Goal: Transaction & Acquisition: Purchase product/service

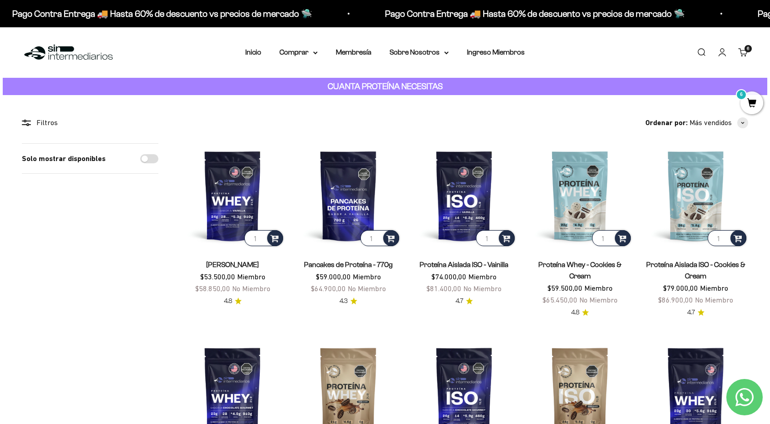
click at [748, 50] on span "6" at bounding box center [747, 48] width 3 height 5
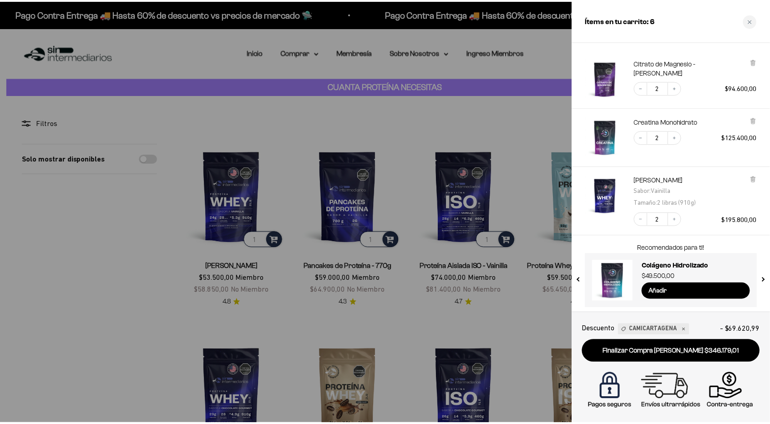
scroll to position [26, 0]
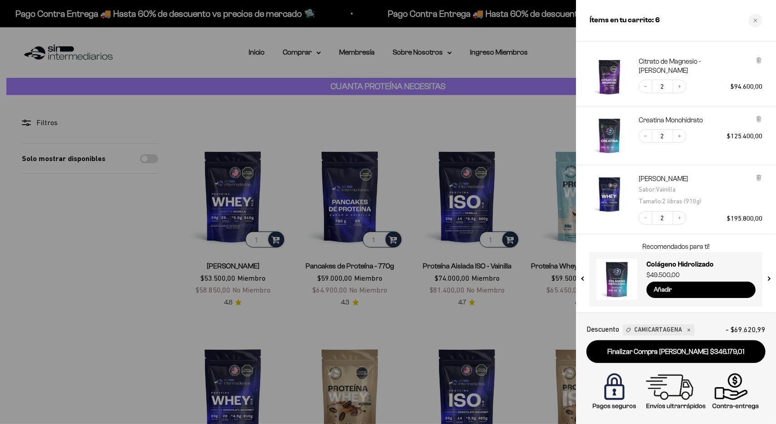
click at [261, 121] on div at bounding box center [388, 212] width 776 height 424
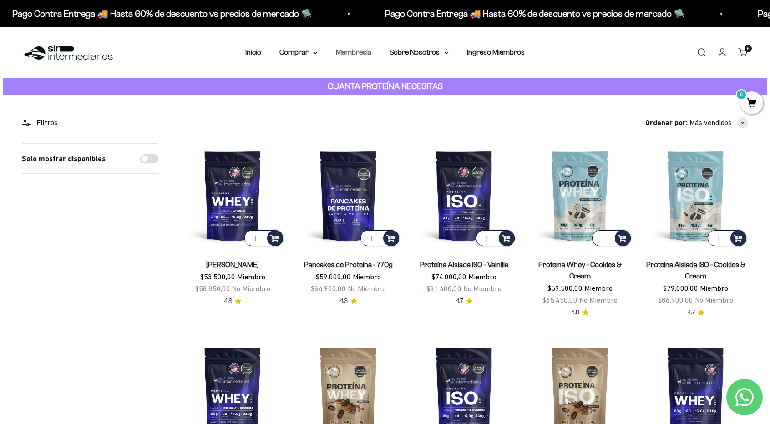
click at [371, 52] on link "Membresía" at bounding box center [353, 52] width 35 height 8
click at [438, 53] on summary "Sobre Nosotros" at bounding box center [418, 52] width 59 height 12
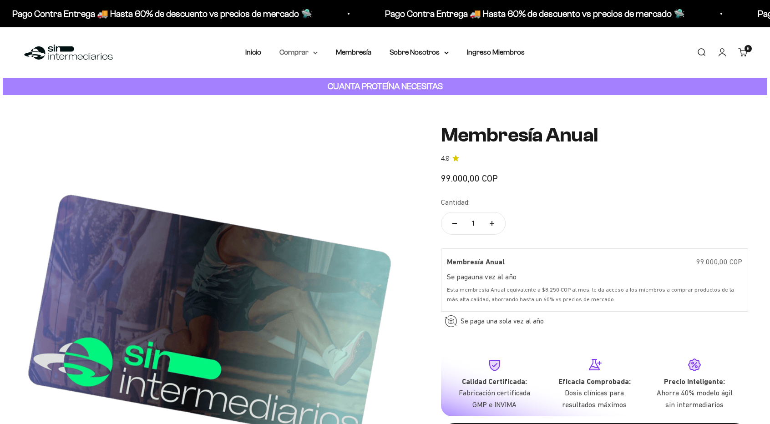
click at [316, 52] on icon at bounding box center [315, 53] width 4 height 2
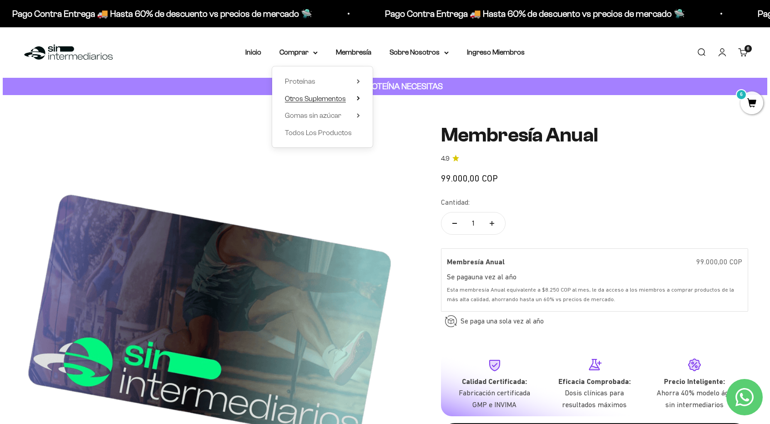
click at [343, 96] on span "Otros Suplementos" at bounding box center [315, 99] width 61 height 8
click at [334, 116] on span "Gomas sin azúcar" at bounding box center [313, 115] width 56 height 8
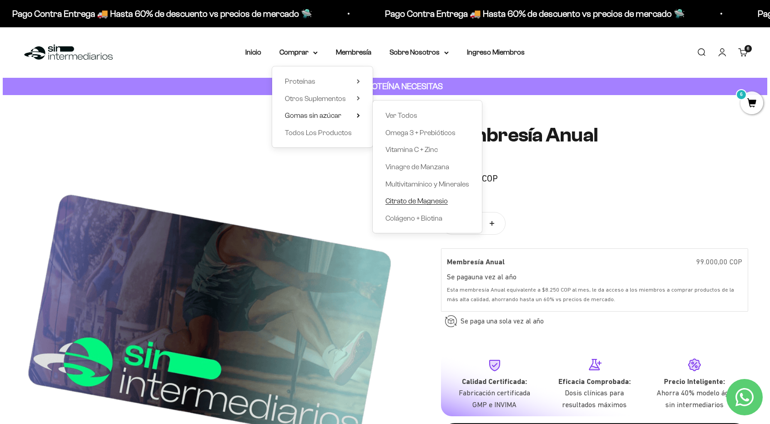
click at [421, 196] on span "Citrato de Magnesio" at bounding box center [416, 201] width 62 height 12
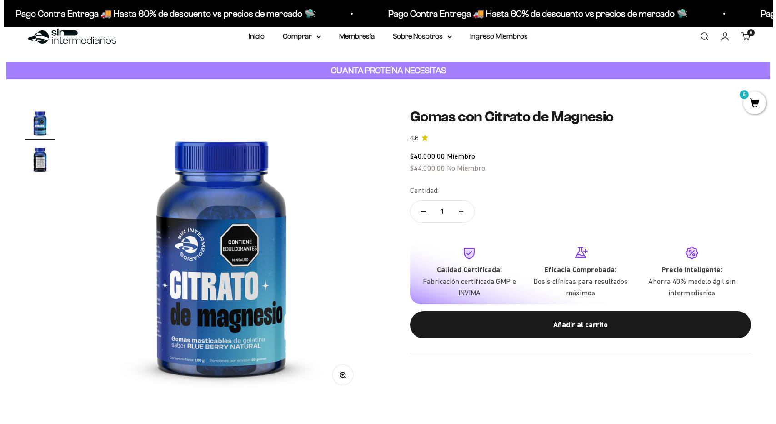
scroll to position [91, 0]
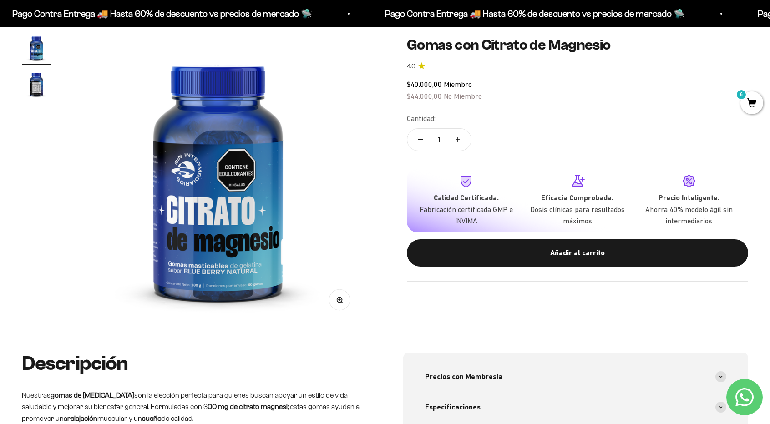
click at [458, 142] on button "Aumentar cantidad" at bounding box center [457, 140] width 26 height 22
type input "2"
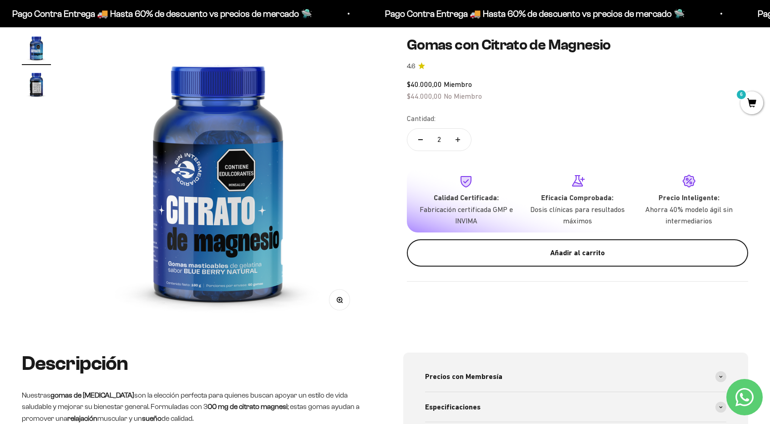
click at [572, 261] on button "Añadir al carrito" at bounding box center [577, 252] width 341 height 27
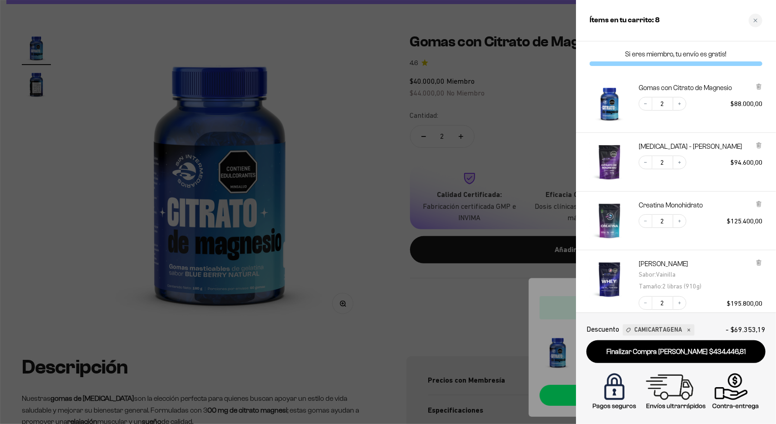
click at [761, 144] on icon at bounding box center [759, 145] width 7 height 7
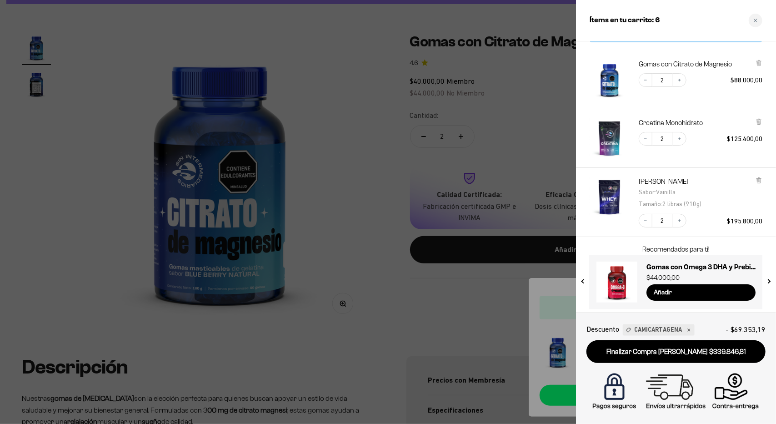
scroll to position [26, 0]
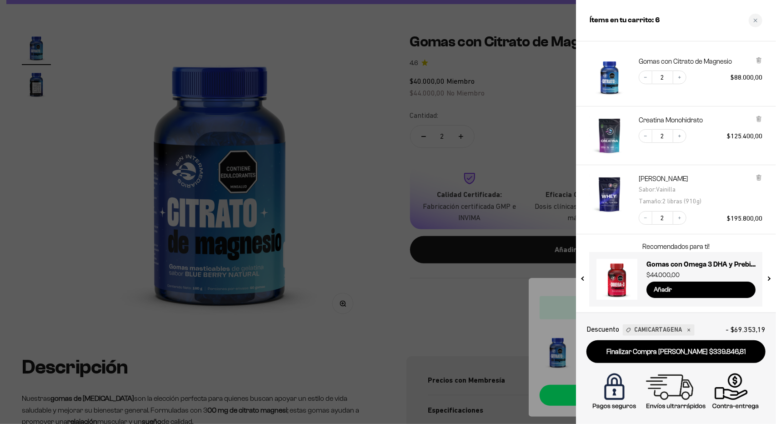
click at [71, 167] on div at bounding box center [388, 212] width 776 height 424
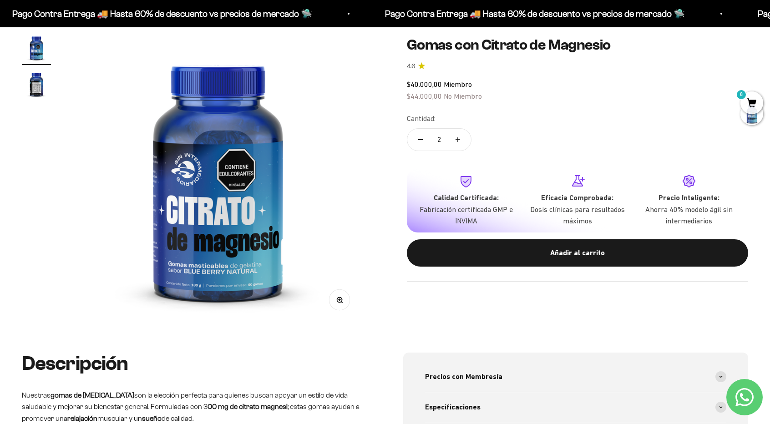
click at [755, 102] on span "8" at bounding box center [751, 102] width 23 height 23
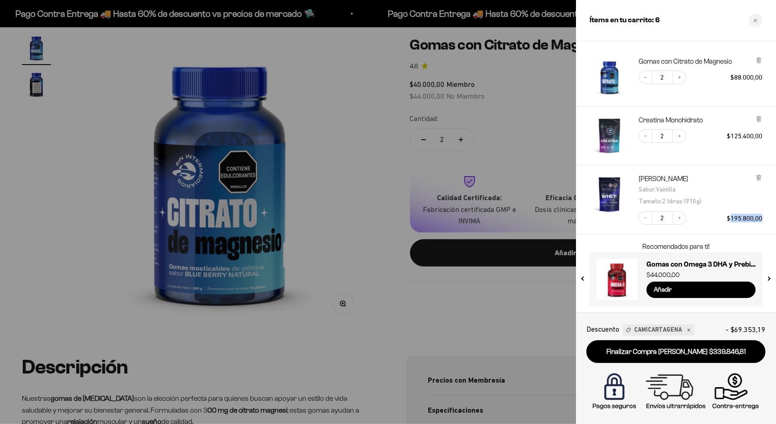
drag, startPoint x: 731, startPoint y: 216, endPoint x: 776, endPoint y: 210, distance: 45.5
click at [769, 210] on div "Proteína Whey - Vainilla Sabor : Vainilla Tamaño : 2 libras (910g) Decrease qua…" at bounding box center [676, 199] width 200 height 69
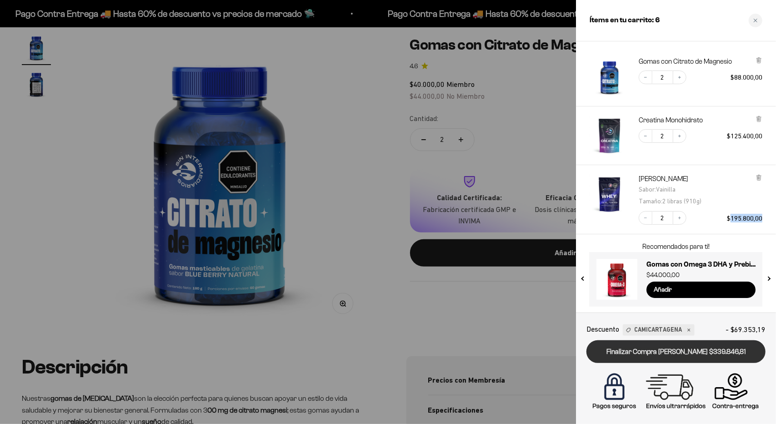
click at [670, 345] on link "Finalizar Compra [PERSON_NAME] $339.846,81" at bounding box center [676, 351] width 179 height 23
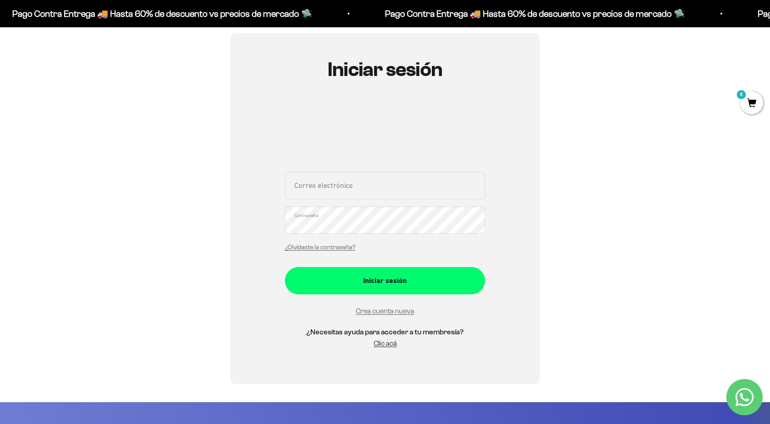
scroll to position [91, 0]
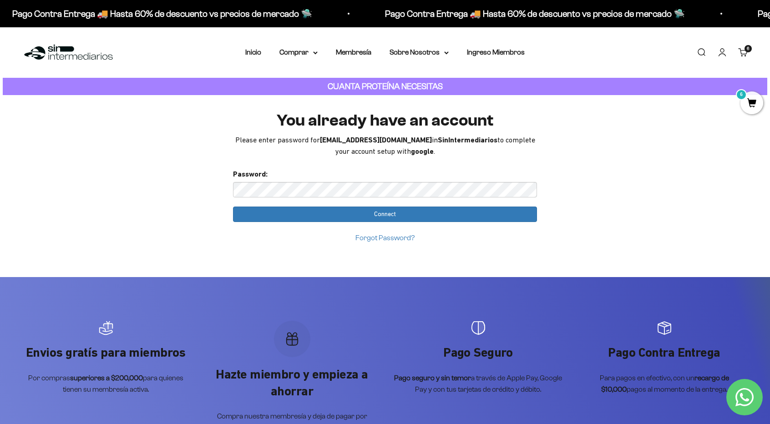
click at [233, 206] on input "Connect" at bounding box center [385, 213] width 304 height 15
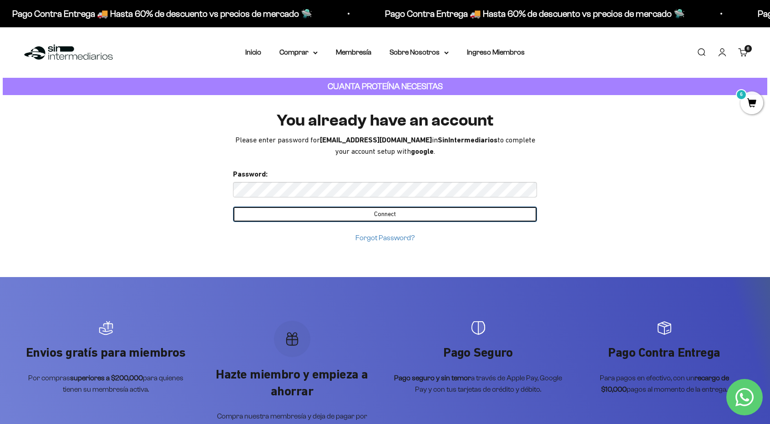
click at [398, 214] on input "Connect" at bounding box center [385, 213] width 304 height 15
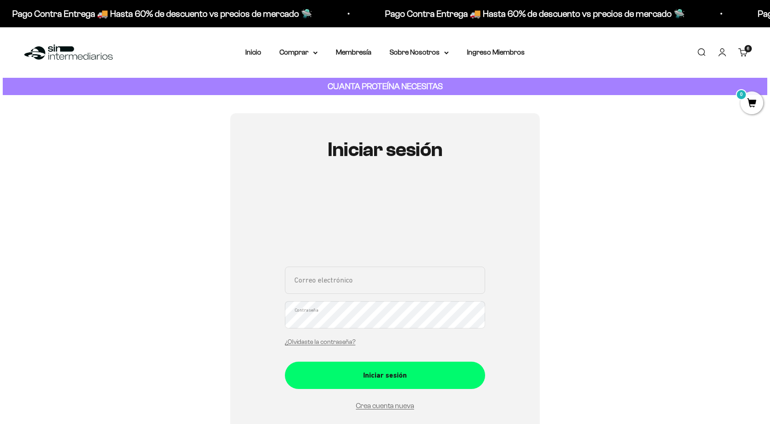
scroll to position [91, 0]
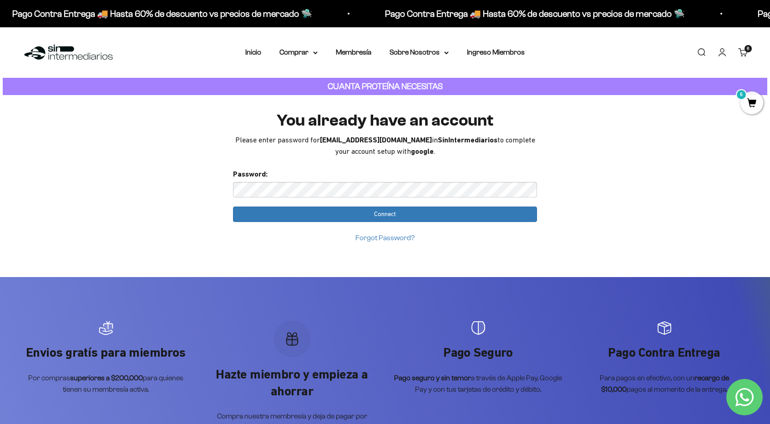
click at [399, 238] on link "Forgot Password?" at bounding box center [384, 238] width 59 height 8
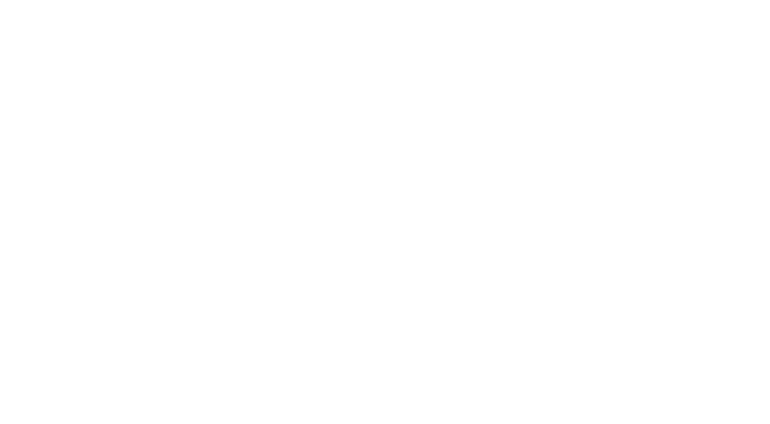
scroll to position [102, 0]
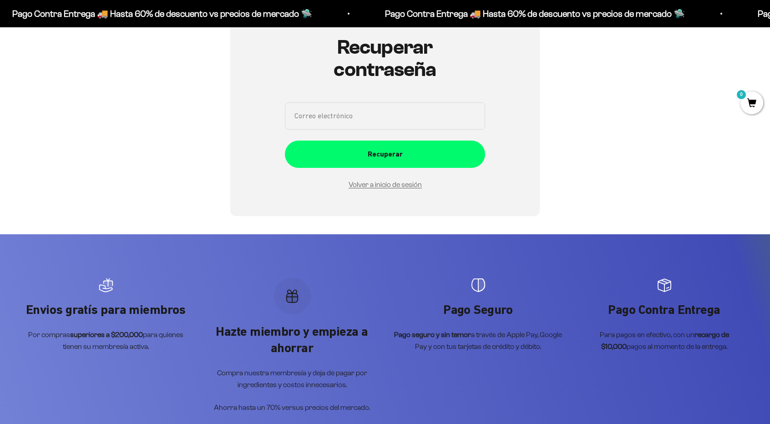
click at [429, 119] on input "Correo electrónico" at bounding box center [385, 115] width 200 height 27
type input "[EMAIL_ADDRESS][DOMAIN_NAME]"
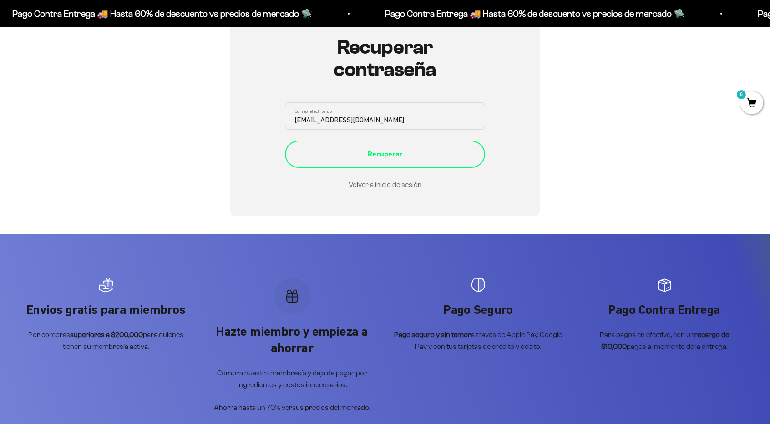
click at [407, 150] on div "Recuperar" at bounding box center [385, 154] width 164 height 12
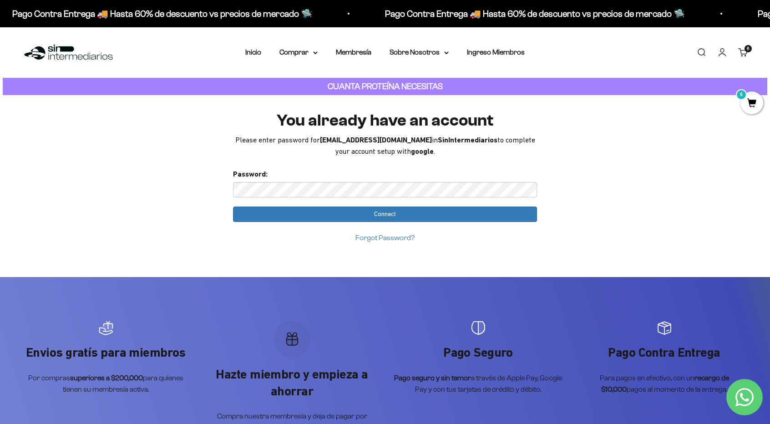
click at [408, 239] on link "Forgot Password?" at bounding box center [384, 238] width 59 height 8
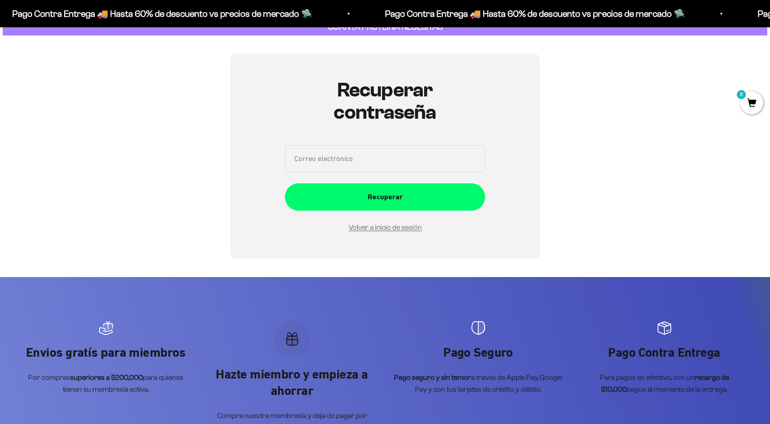
scroll to position [57, 0]
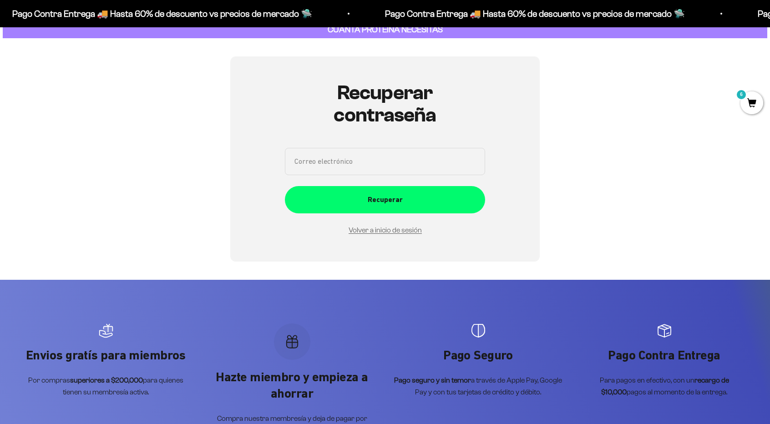
click at [419, 150] on input "Correo electrónico" at bounding box center [385, 161] width 200 height 27
type input "oscardg2019@gmail.com"
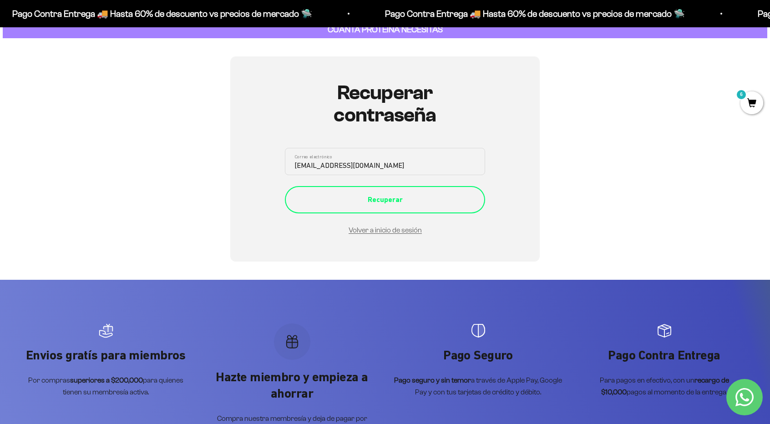
click at [411, 204] on div "Recuperar" at bounding box center [385, 200] width 164 height 12
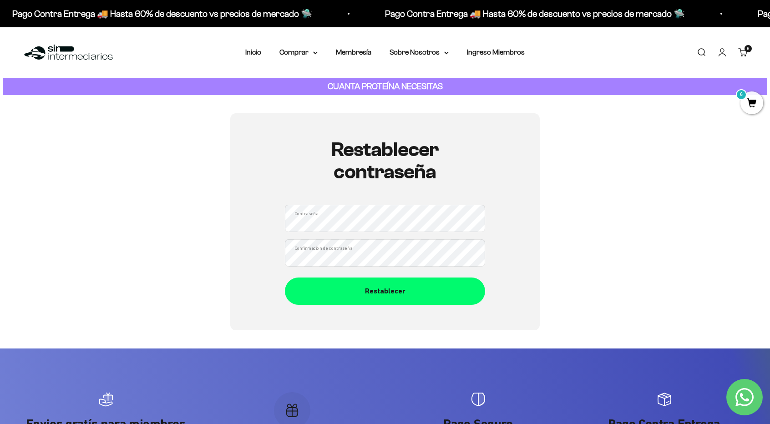
click at [285, 277] on button "Restablecer" at bounding box center [385, 290] width 200 height 27
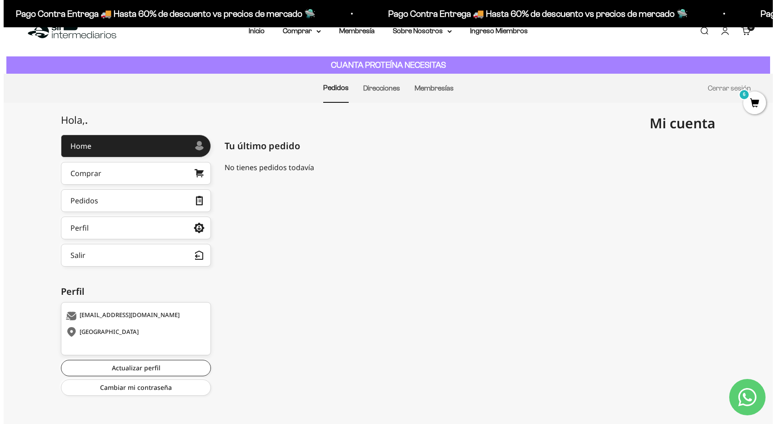
scroll to position [24, 0]
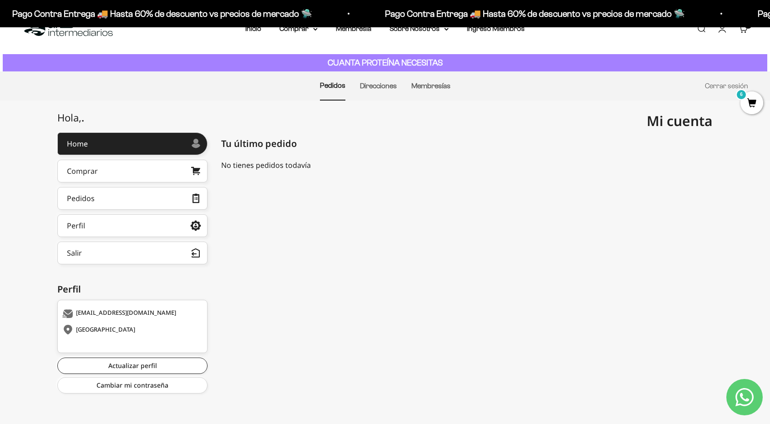
click at [748, 106] on span "6" at bounding box center [751, 102] width 23 height 23
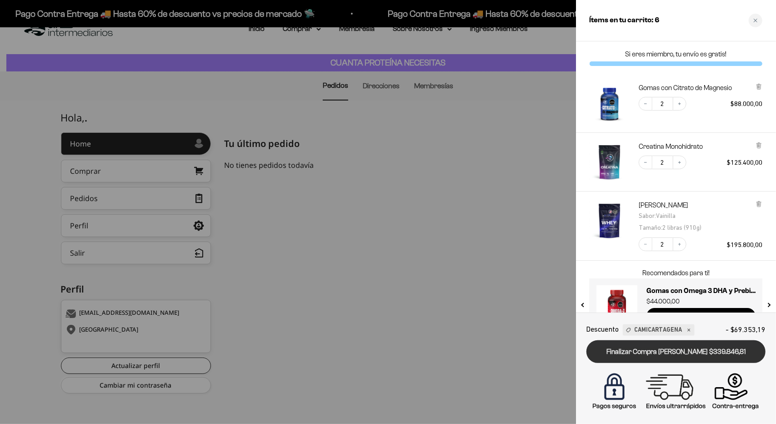
click at [700, 352] on link "Finalizar Compra [PERSON_NAME] $339.846,81" at bounding box center [676, 351] width 179 height 23
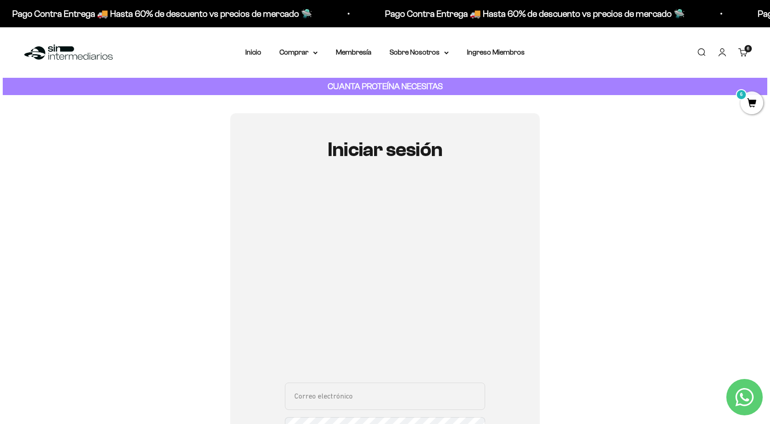
click at [756, 109] on span "6" at bounding box center [751, 102] width 23 height 23
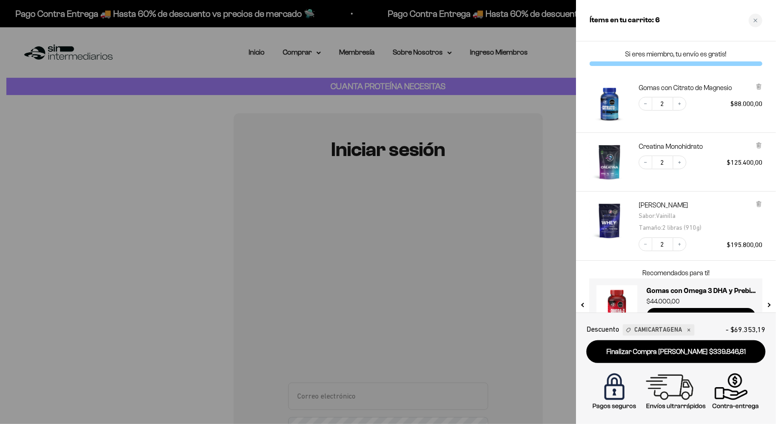
click at [452, 278] on div at bounding box center [388, 212] width 776 height 424
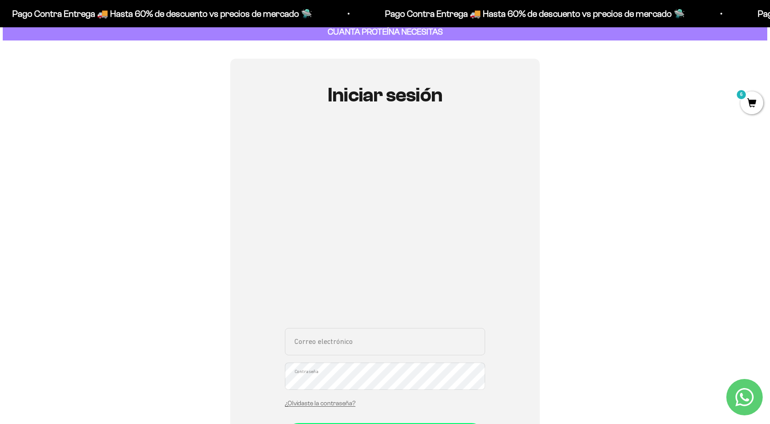
scroll to position [45, 0]
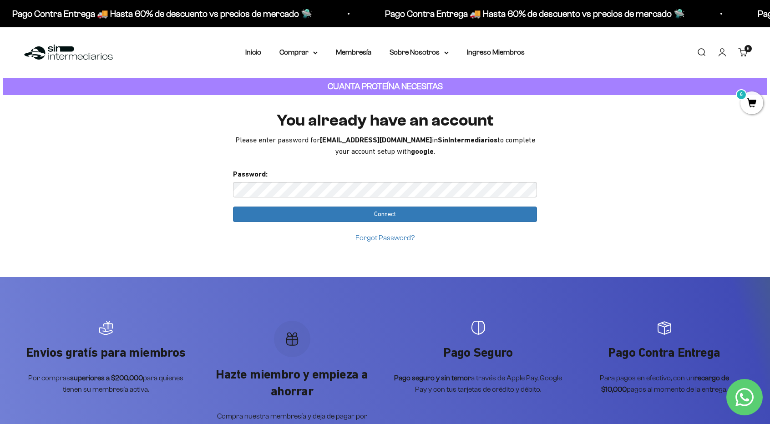
drag, startPoint x: 150, startPoint y: 165, endPoint x: 213, endPoint y: 187, distance: 66.9
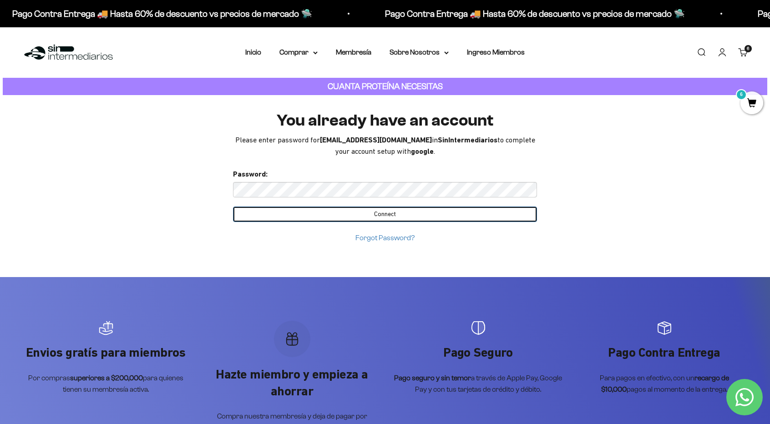
click at [364, 214] on input "Connect" at bounding box center [385, 213] width 304 height 15
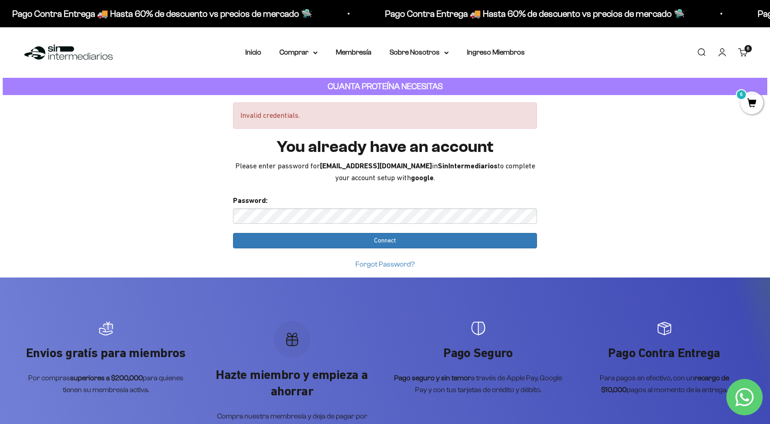
click at [233, 233] on input "Connect" at bounding box center [385, 240] width 304 height 15
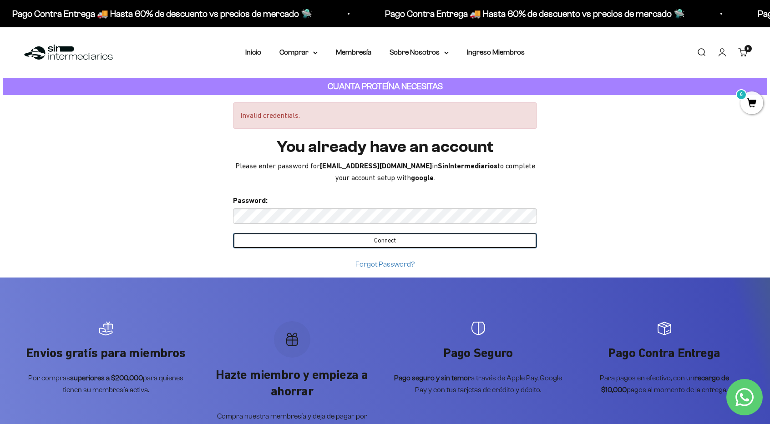
click at [451, 239] on input "Connect" at bounding box center [385, 240] width 304 height 15
click at [451, 242] on input "Connect" at bounding box center [385, 240] width 304 height 15
click at [450, 242] on input "Connect" at bounding box center [385, 240] width 304 height 15
click at [450, 241] on input "Connect" at bounding box center [385, 240] width 304 height 15
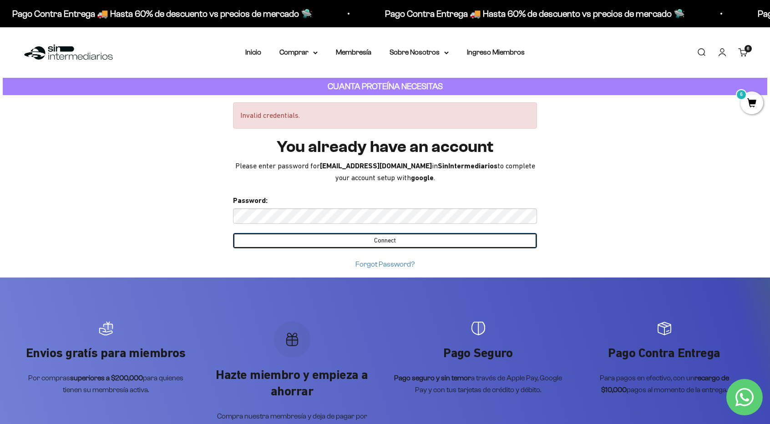
click at [449, 240] on input "Connect" at bounding box center [385, 240] width 304 height 15
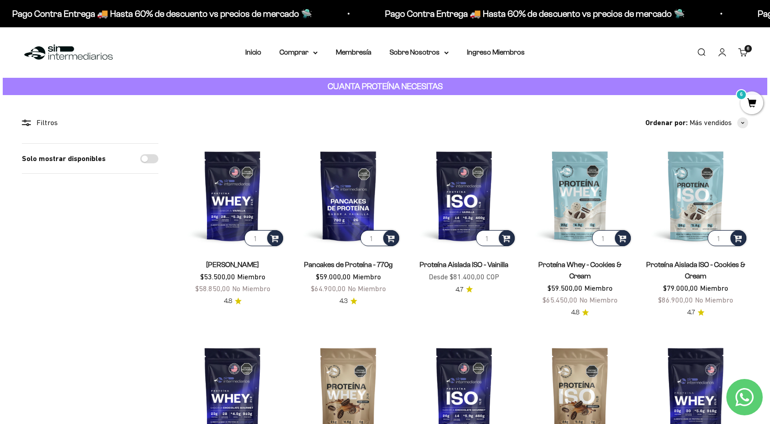
click at [723, 53] on link "Cuenta" at bounding box center [722, 52] width 10 height 10
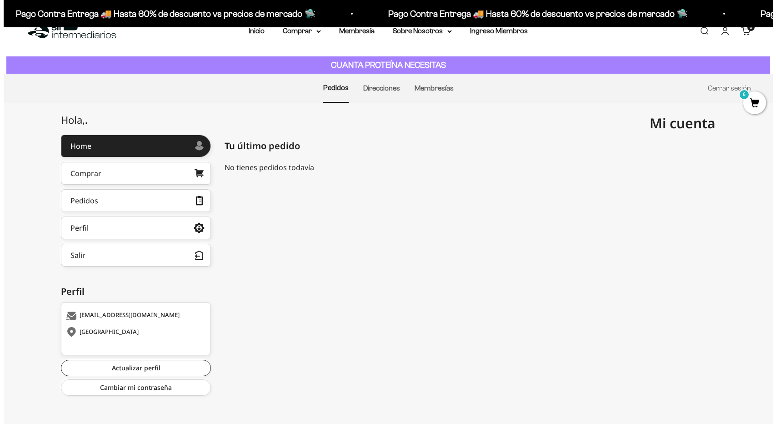
scroll to position [24, 0]
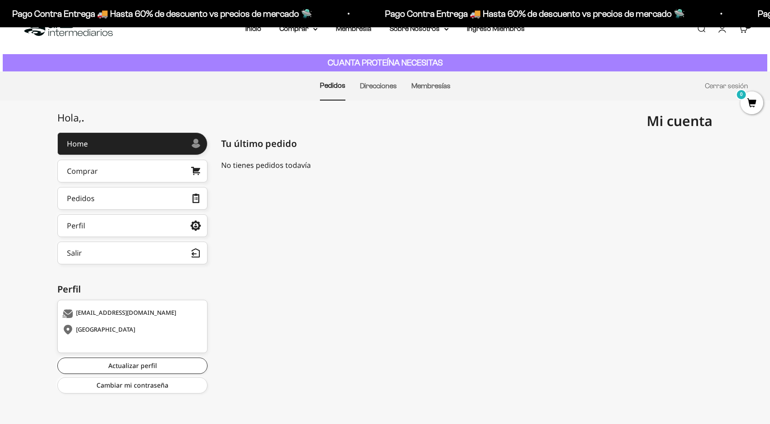
click at [754, 101] on span "0" at bounding box center [751, 102] width 23 height 23
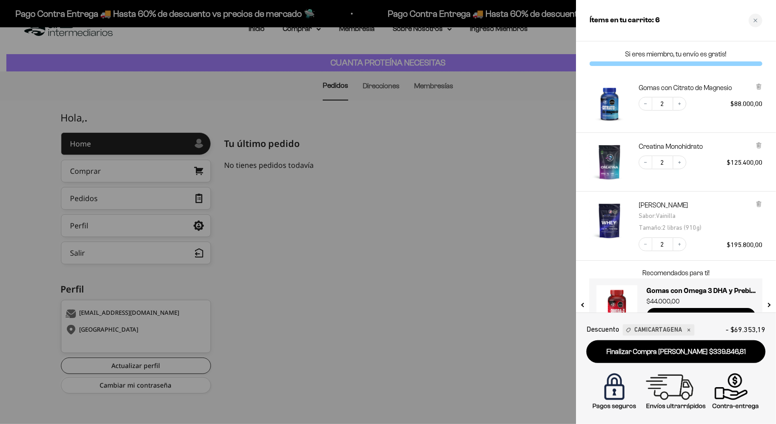
click at [658, 350] on link "Finalizar Compra [PERSON_NAME] $339.846,81" at bounding box center [676, 351] width 179 height 23
